Goal: Transaction & Acquisition: Purchase product/service

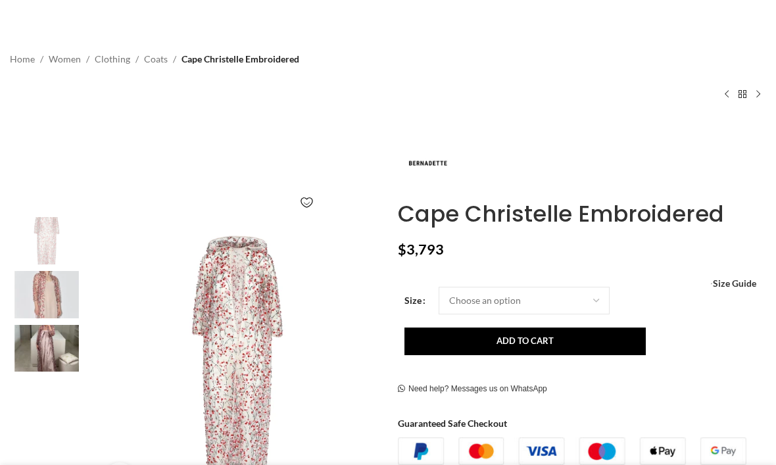
scroll to position [80, 0]
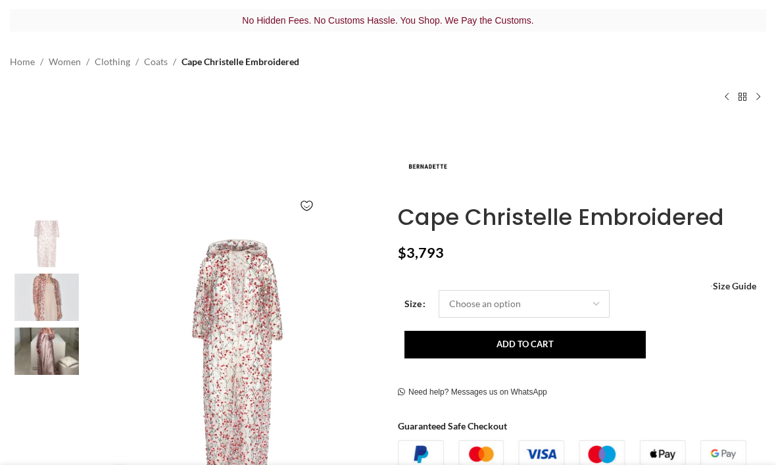
click at [506, 304] on select "Choose an option 4 UK 6 UK 8 [GEOGRAPHIC_DATA] 10 [GEOGRAPHIC_DATA] 12 [GEOGRAP…" at bounding box center [524, 304] width 171 height 28
click at [719, 286] on span "Size Guide" at bounding box center [734, 286] width 43 height 0
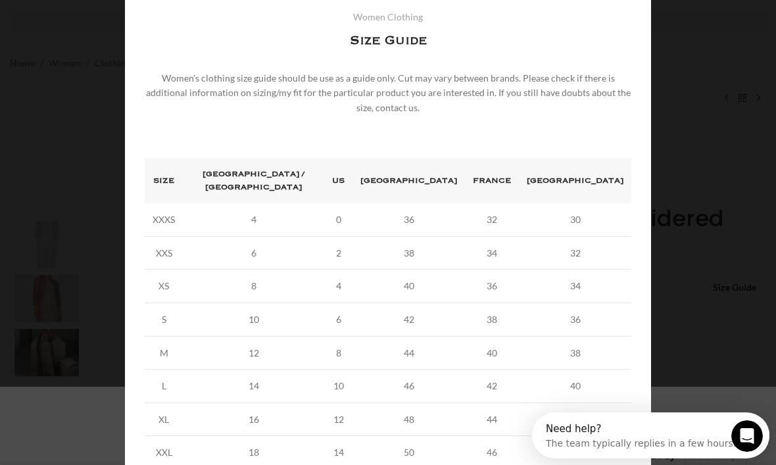
scroll to position [82, 0]
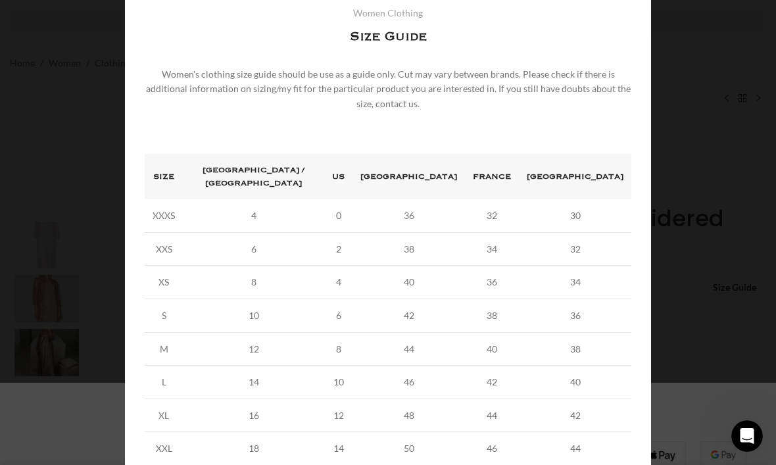
click at [703, 182] on div "× Women's clothing size guide Women Clothing Size Guide Women's clothing size g…" at bounding box center [387, 234] width 765 height 633
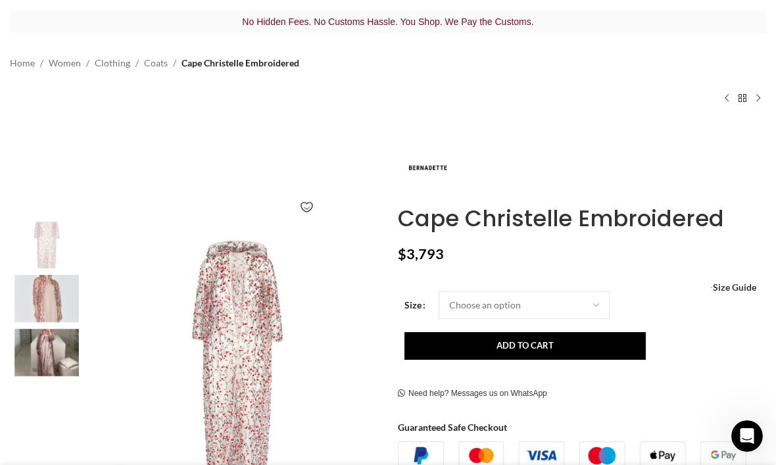
scroll to position [0, 394]
click at [550, 304] on select "Choose an option 4 UK 6 UK 8 [GEOGRAPHIC_DATA] 10 [GEOGRAPHIC_DATA] 12 [GEOGRAP…" at bounding box center [524, 305] width 171 height 28
click at [366, 359] on div "Next slide" at bounding box center [364, 365] width 33 height 33
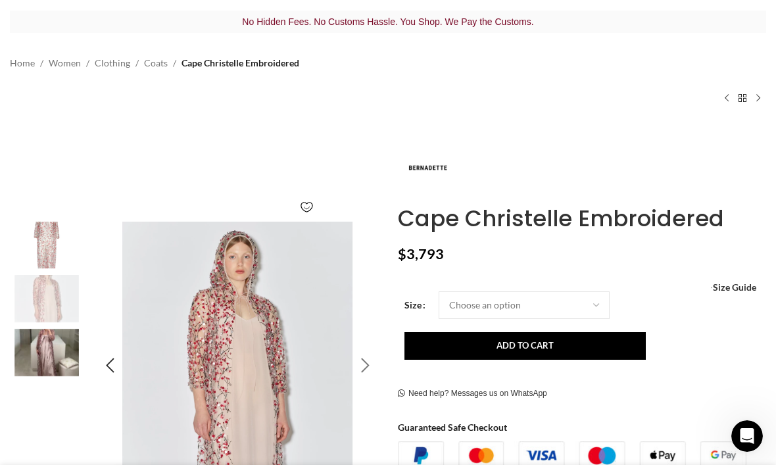
click at [366, 359] on div "Next slide" at bounding box center [364, 365] width 33 height 33
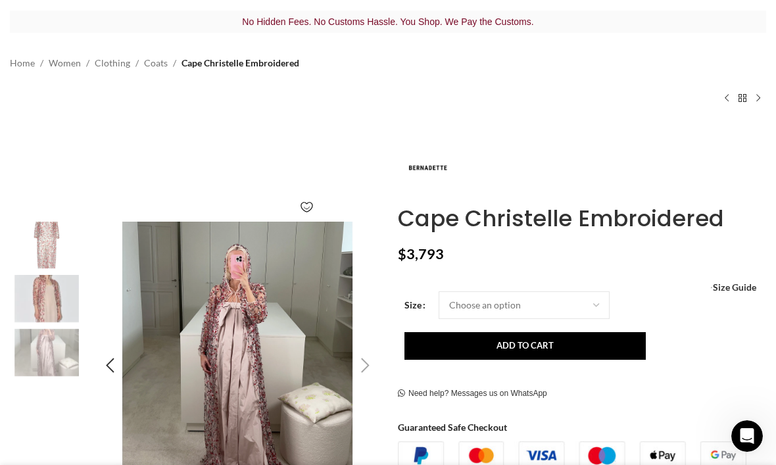
scroll to position [0, 526]
click at [366, 359] on div "Next slide" at bounding box center [364, 365] width 33 height 33
click at [364, 366] on div "Next slide" at bounding box center [364, 365] width 33 height 33
click at [105, 363] on div "Previous slide" at bounding box center [109, 365] width 33 height 33
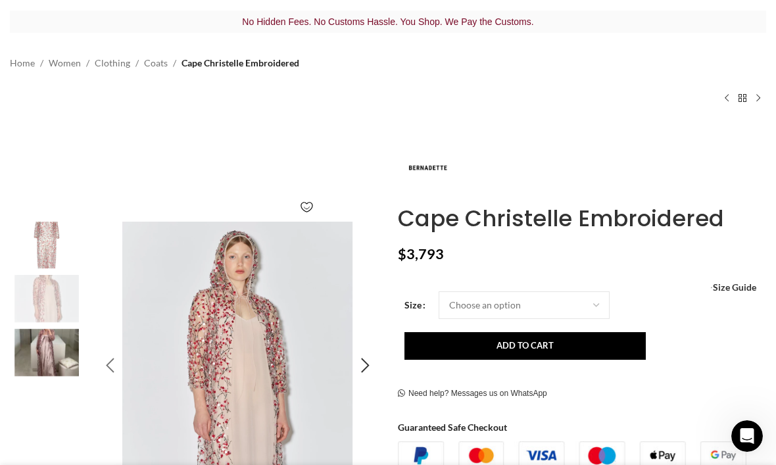
click at [105, 363] on div "Previous slide" at bounding box center [109, 365] width 33 height 33
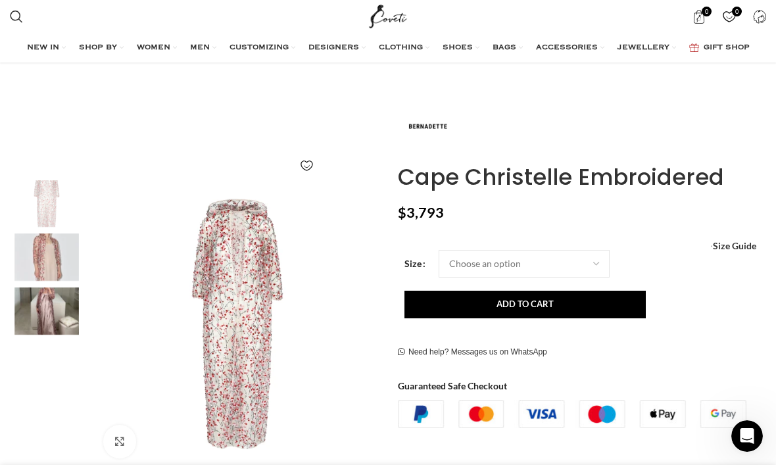
scroll to position [124, 0]
